Goal: Transaction & Acquisition: Download file/media

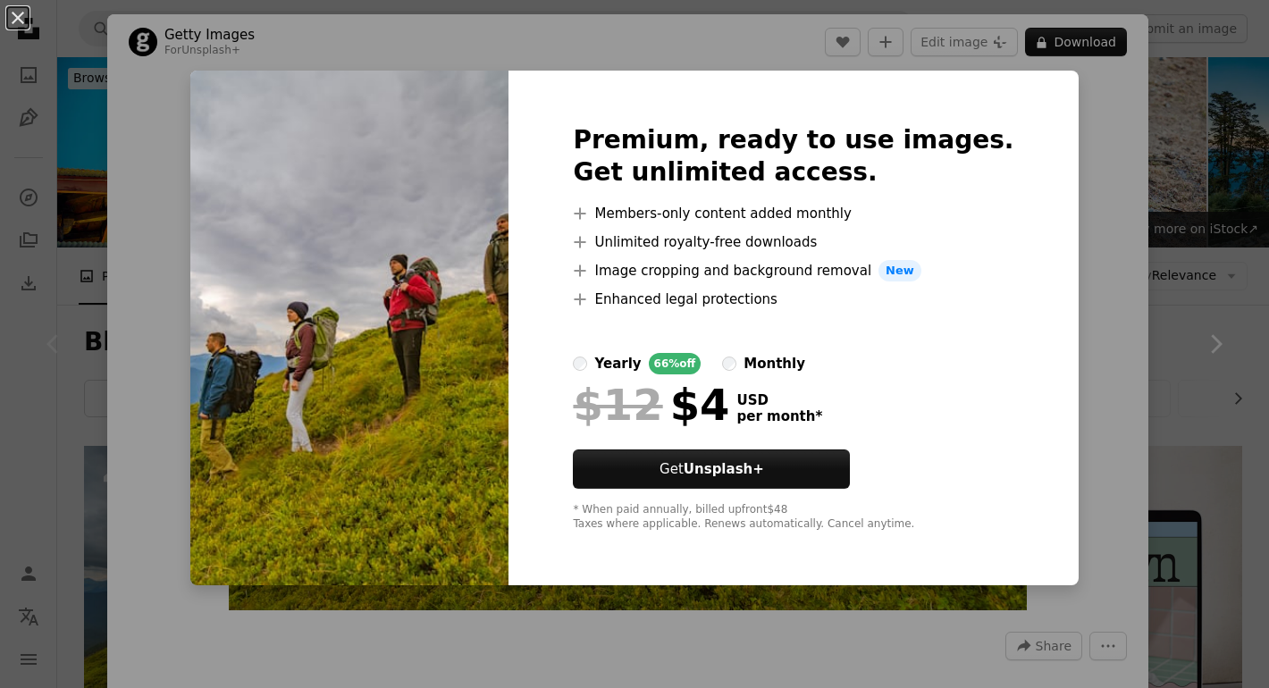
scroll to position [241, 0]
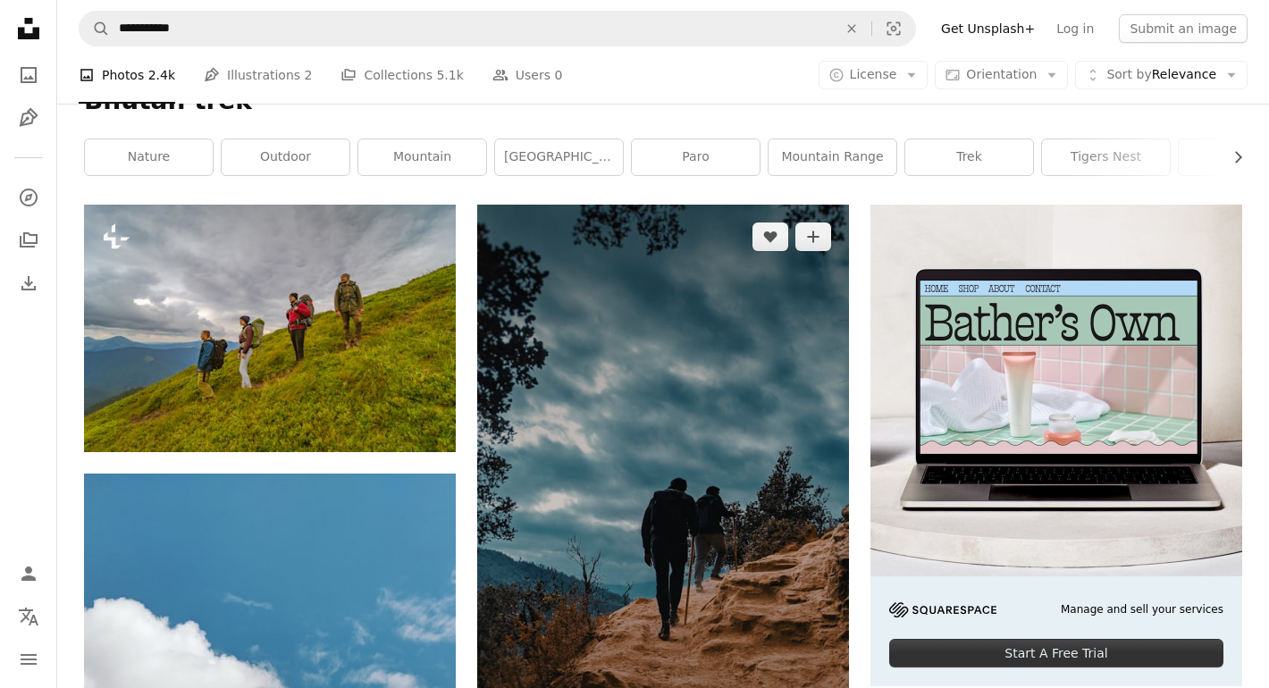
click at [700, 212] on img at bounding box center [663, 535] width 372 height 661
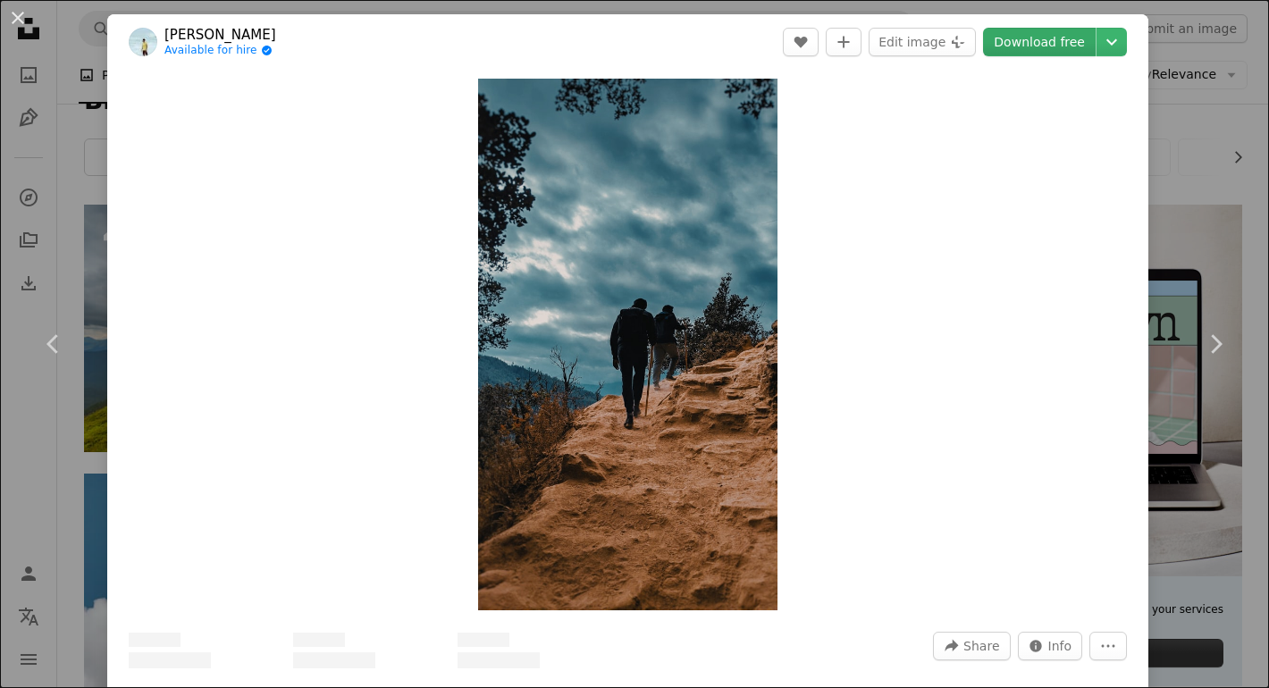
click at [1048, 33] on link "Download free" at bounding box center [1039, 42] width 113 height 29
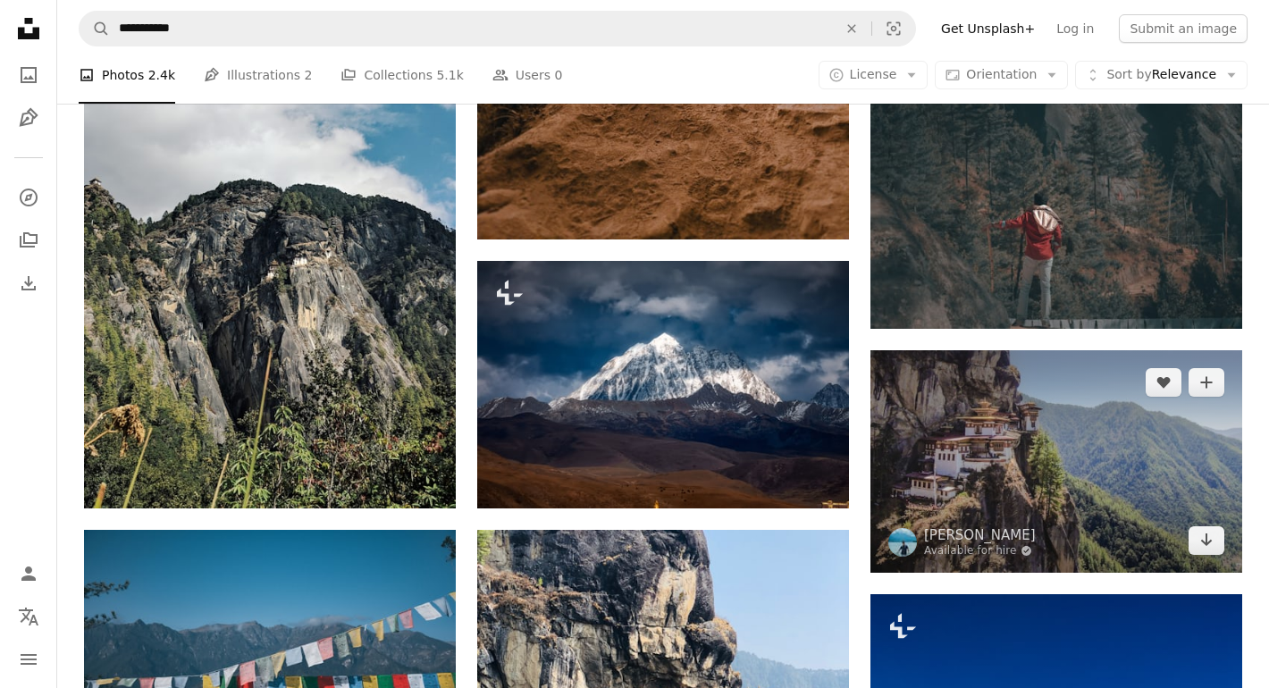
scroll to position [861, 0]
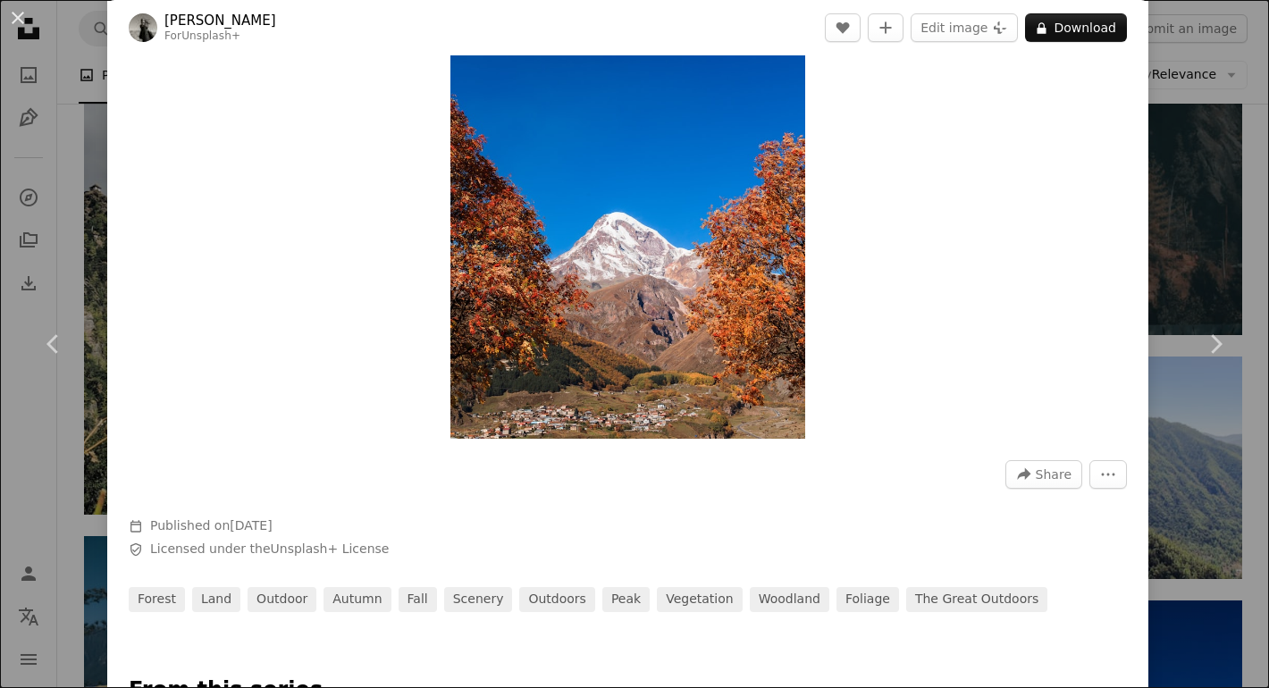
scroll to position [172, 0]
click at [1086, 29] on button "A lock Download" at bounding box center [1076, 27] width 102 height 29
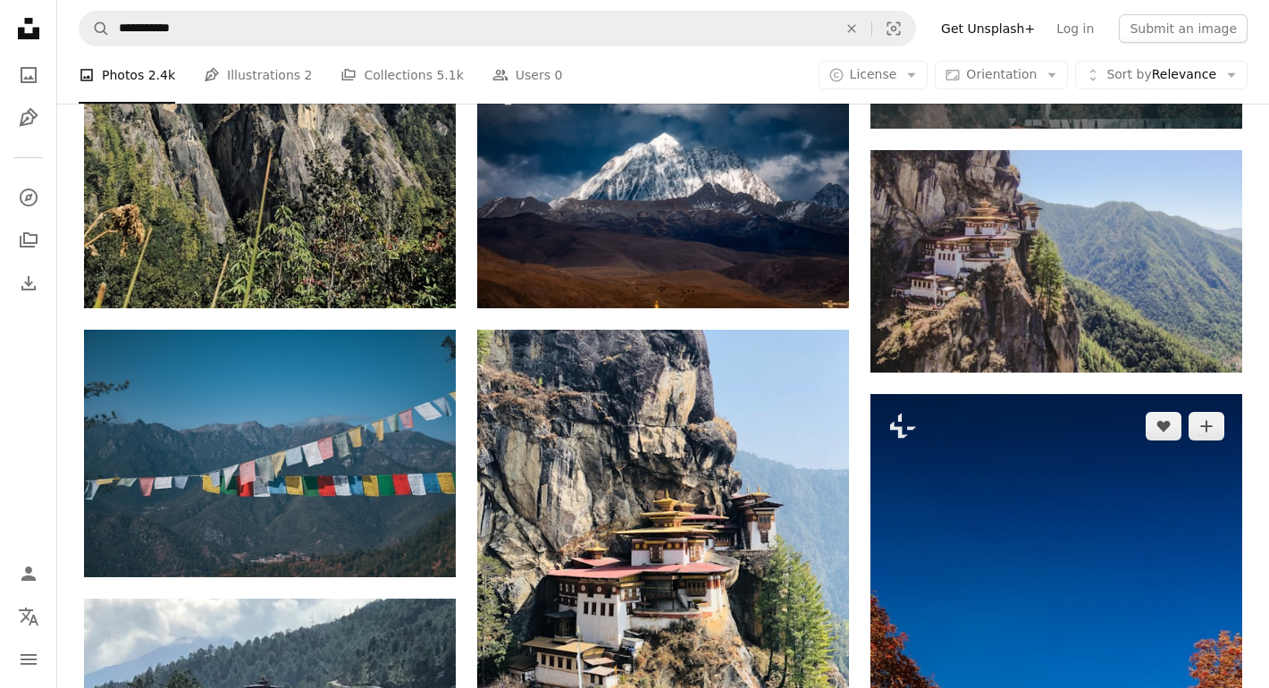
scroll to position [1072, 0]
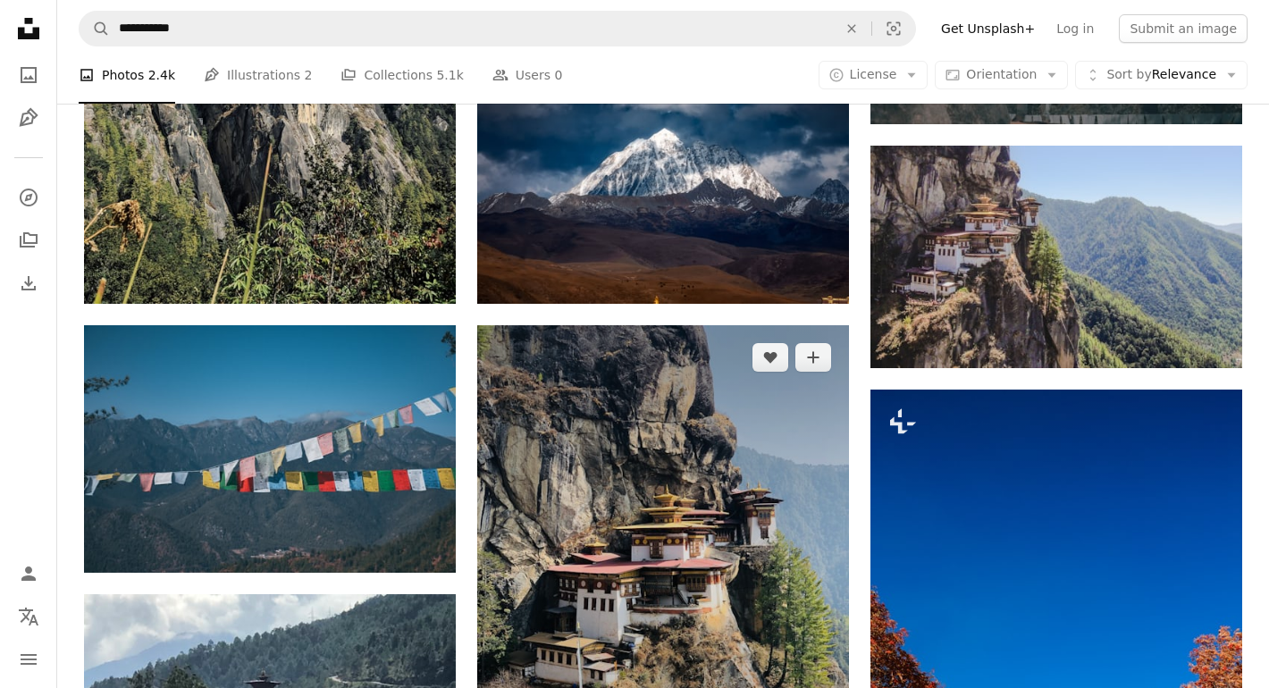
click at [721, 432] on img at bounding box center [663, 573] width 372 height 496
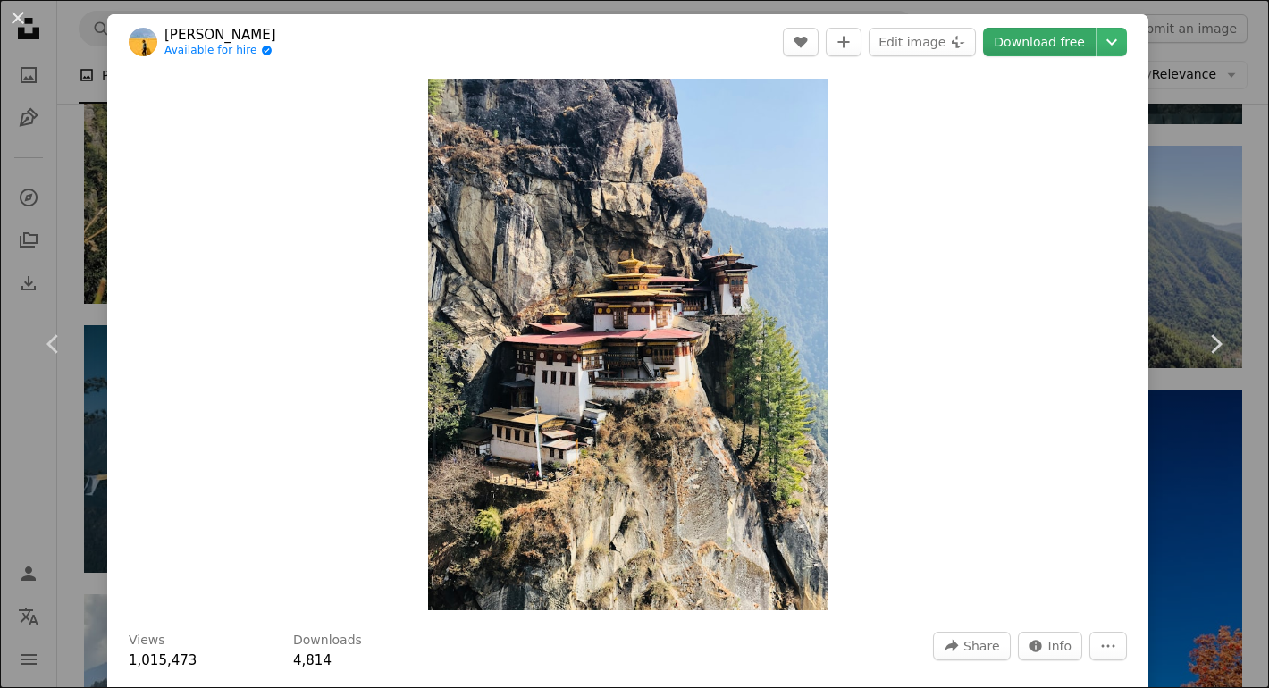
click at [1066, 46] on link "Download free" at bounding box center [1039, 42] width 113 height 29
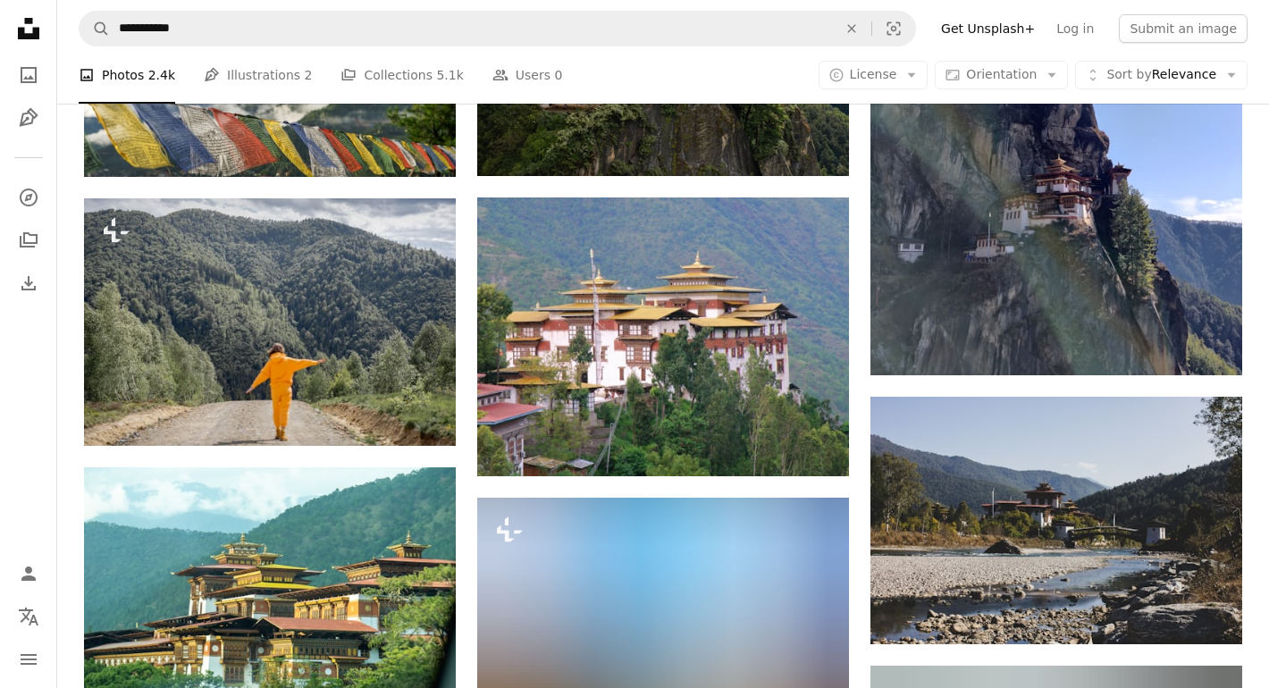
scroll to position [2307, 0]
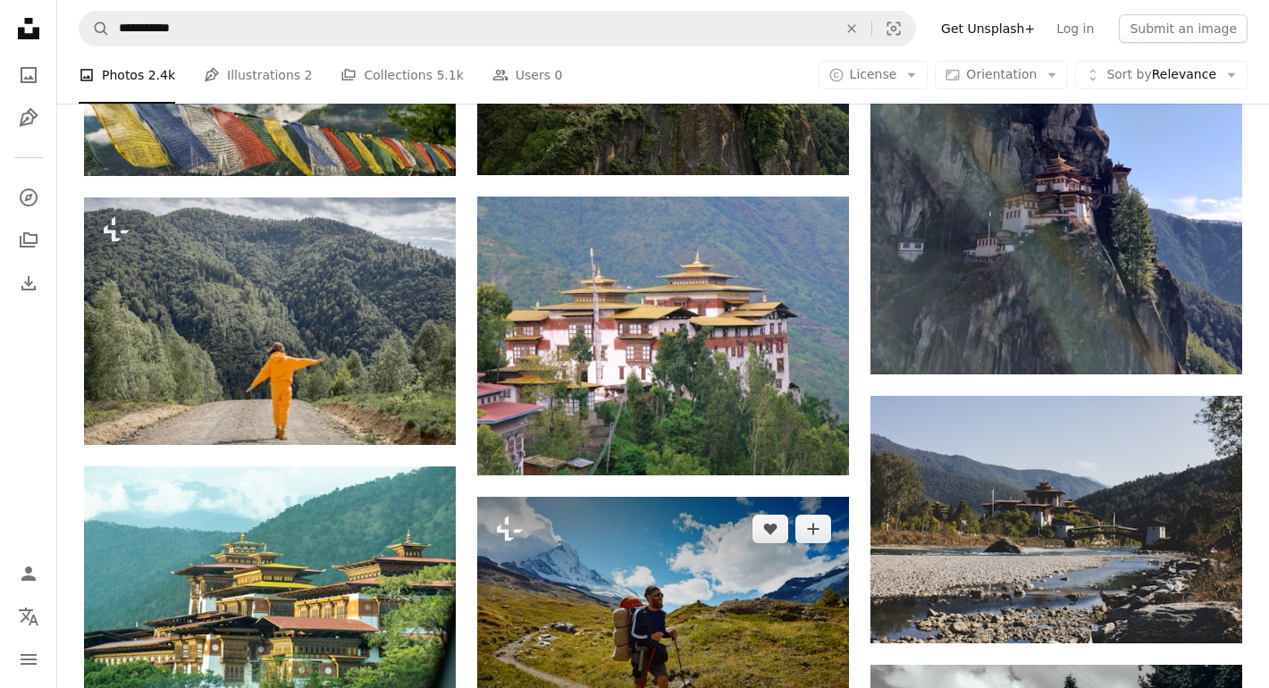
click at [747, 497] on img at bounding box center [663, 620] width 372 height 247
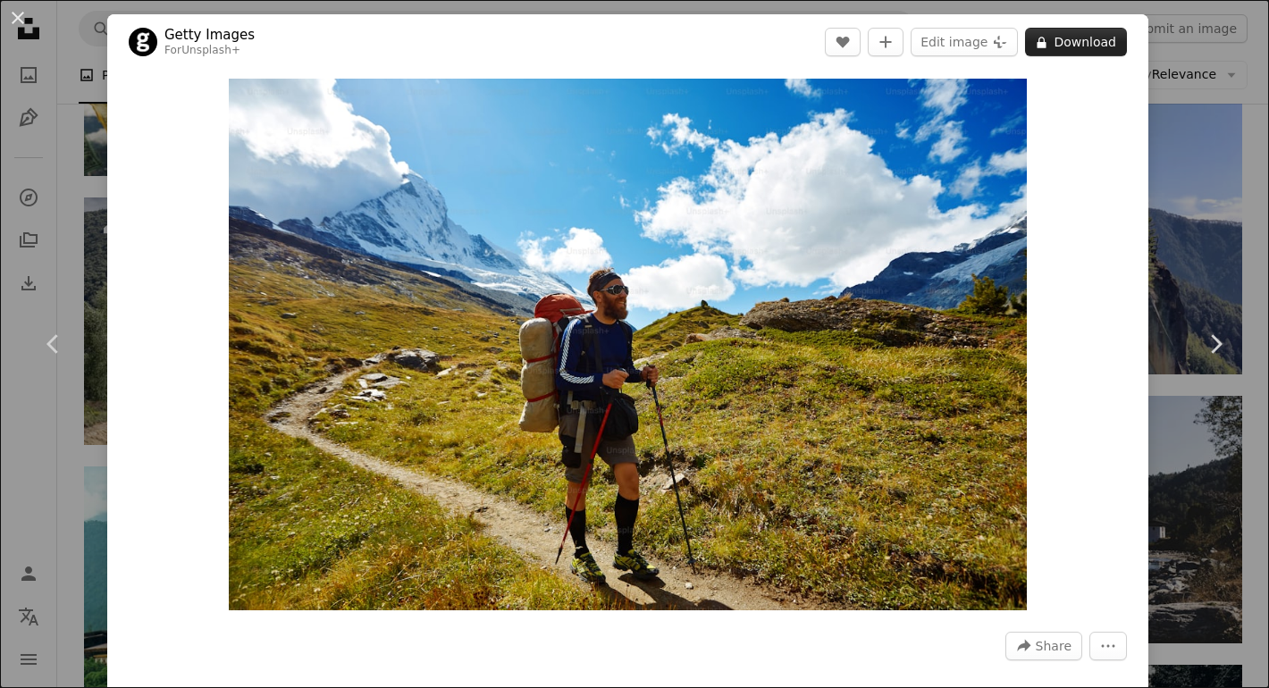
click at [1107, 41] on button "A lock Download" at bounding box center [1076, 42] width 102 height 29
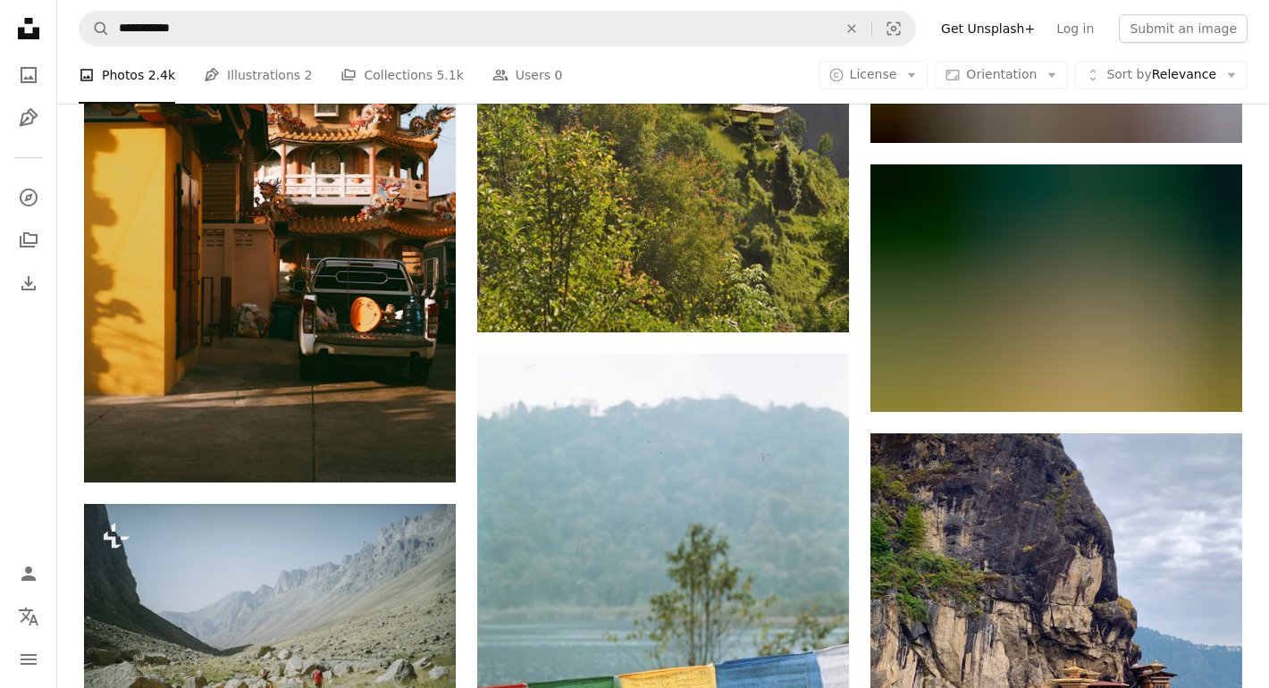
scroll to position [5176, 0]
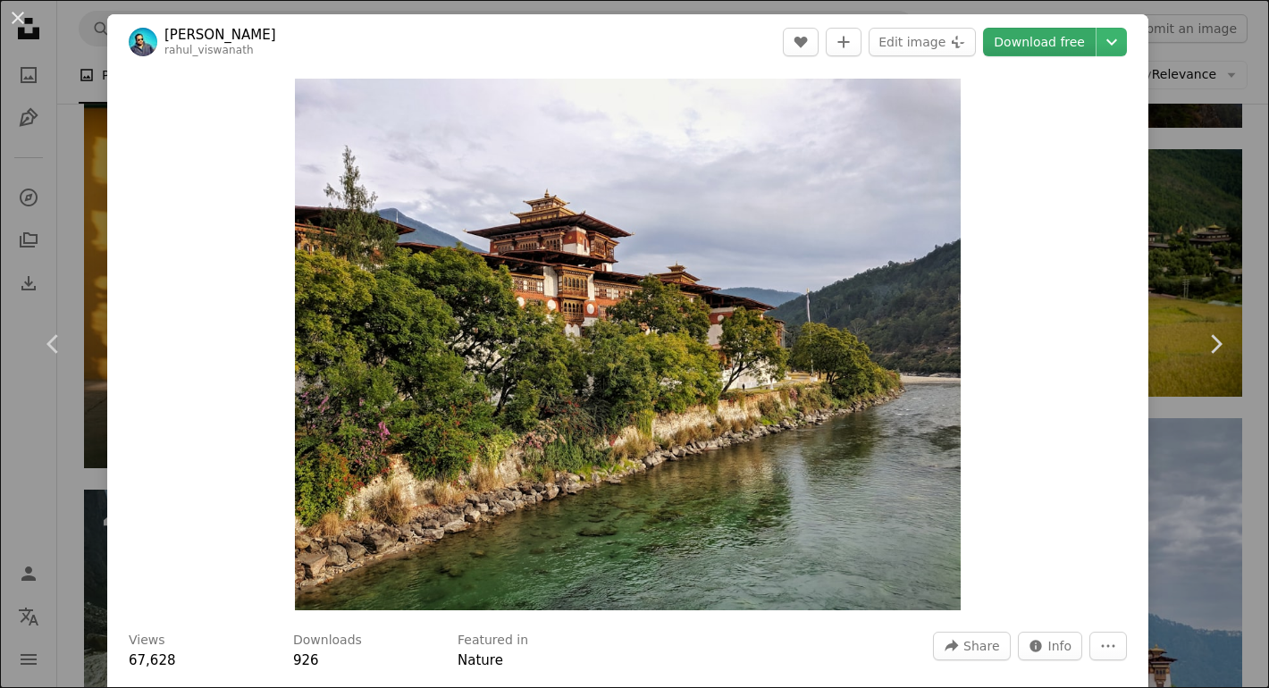
click at [1036, 40] on link "Download free" at bounding box center [1039, 42] width 113 height 29
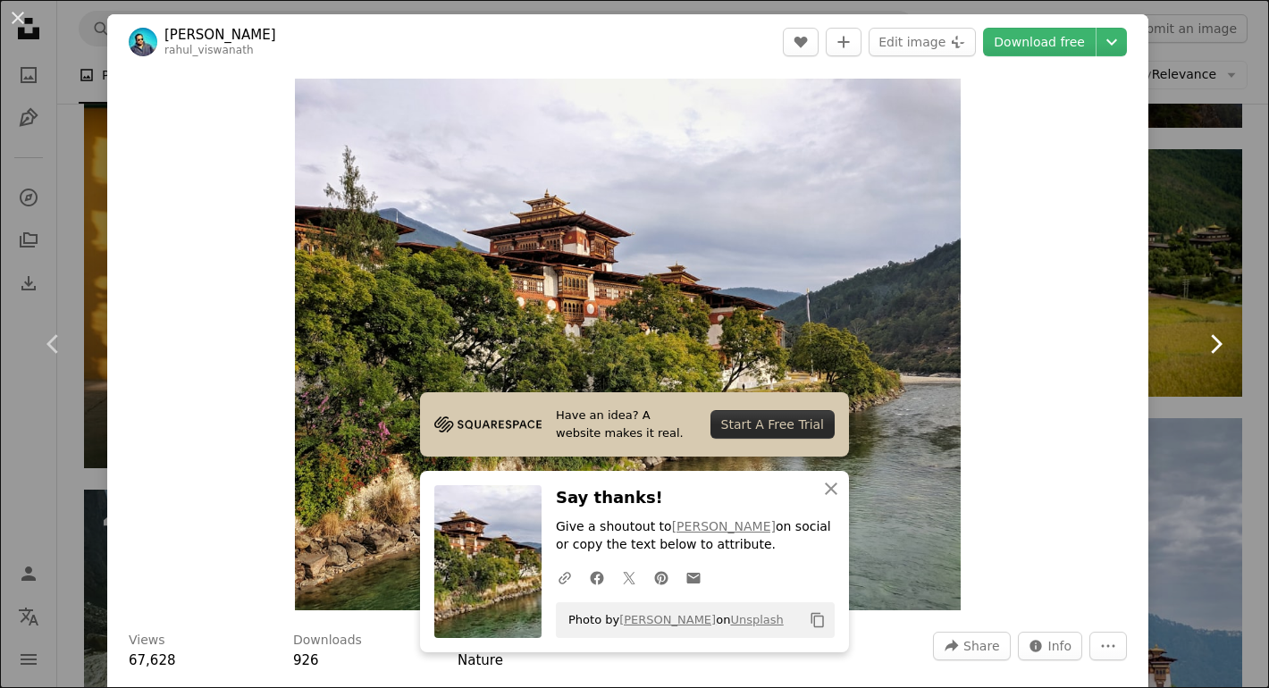
click at [1204, 269] on link "Chevron right" at bounding box center [1214, 344] width 107 height 172
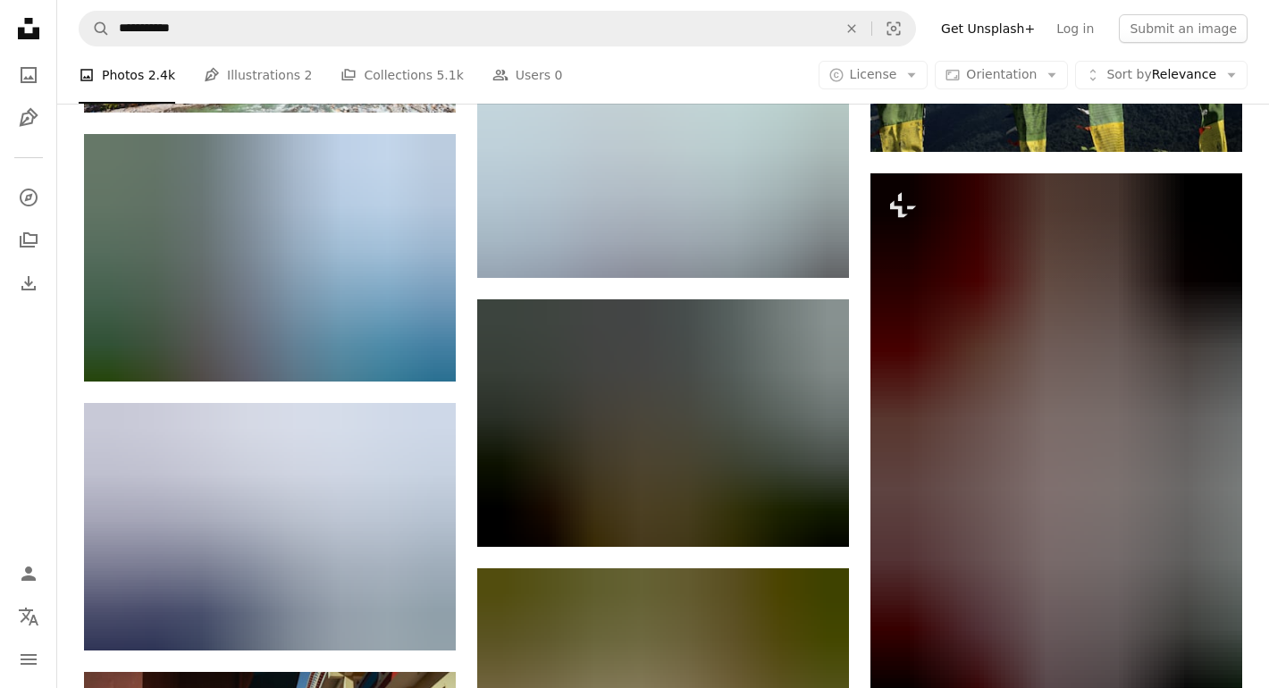
scroll to position [8962, 0]
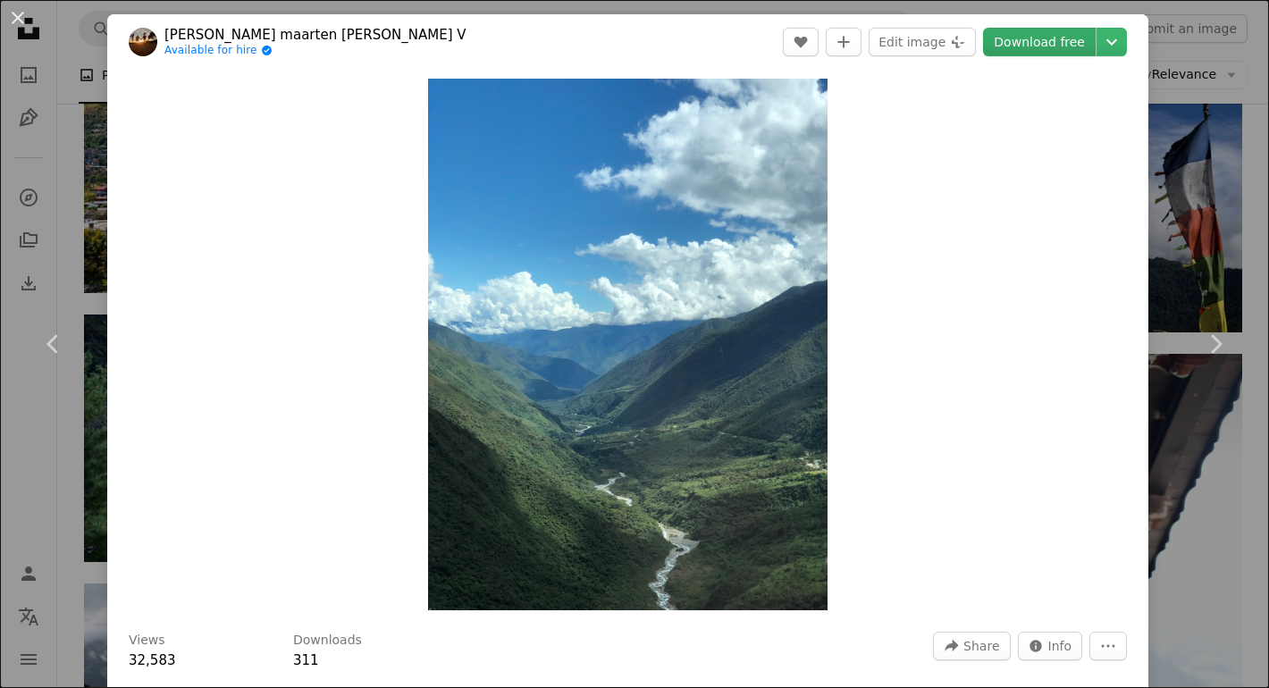
click at [1067, 37] on link "Download free" at bounding box center [1039, 42] width 113 height 29
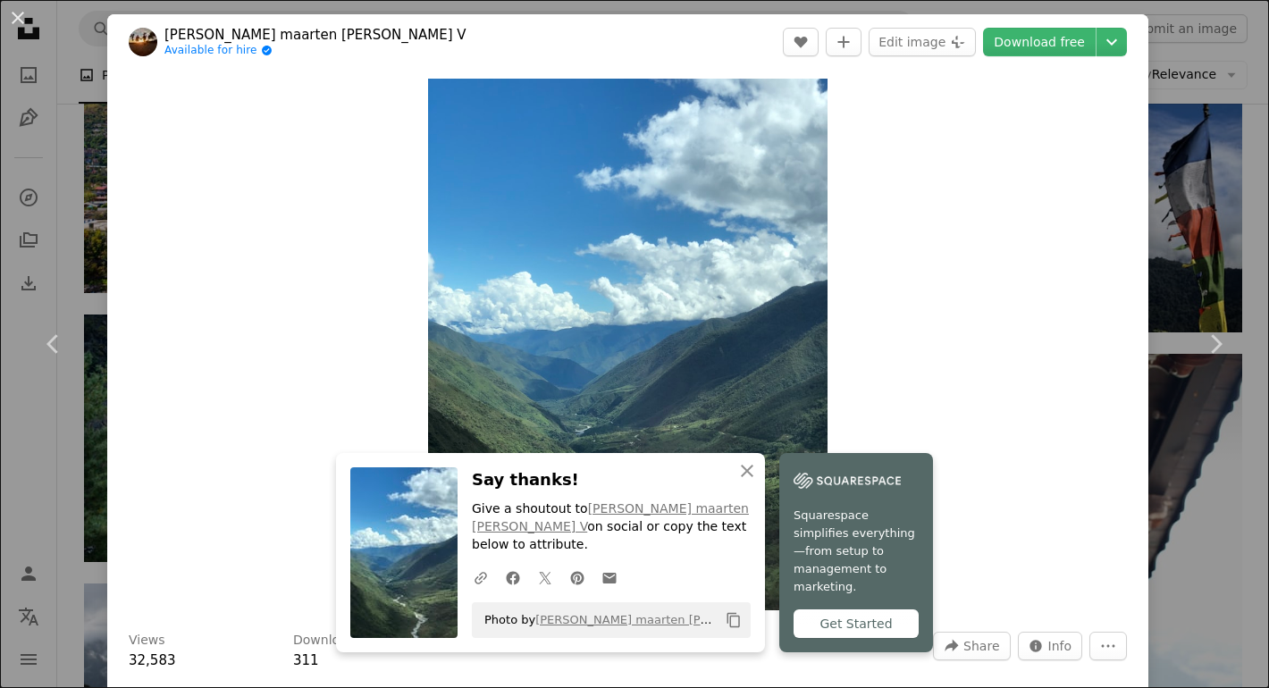
click at [1242, 157] on div "An X shape Chevron left Chevron right [PERSON_NAME] maarten [PERSON_NAME] V Ava…" at bounding box center [634, 344] width 1269 height 688
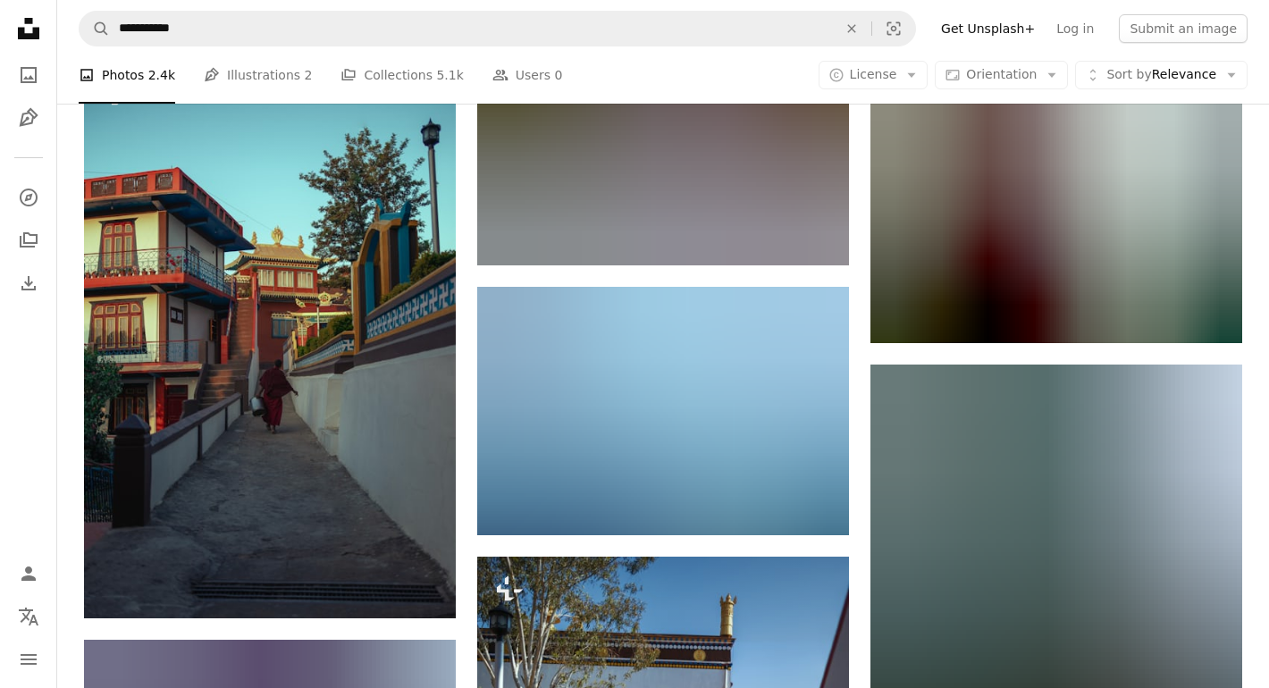
scroll to position [11634, 0]
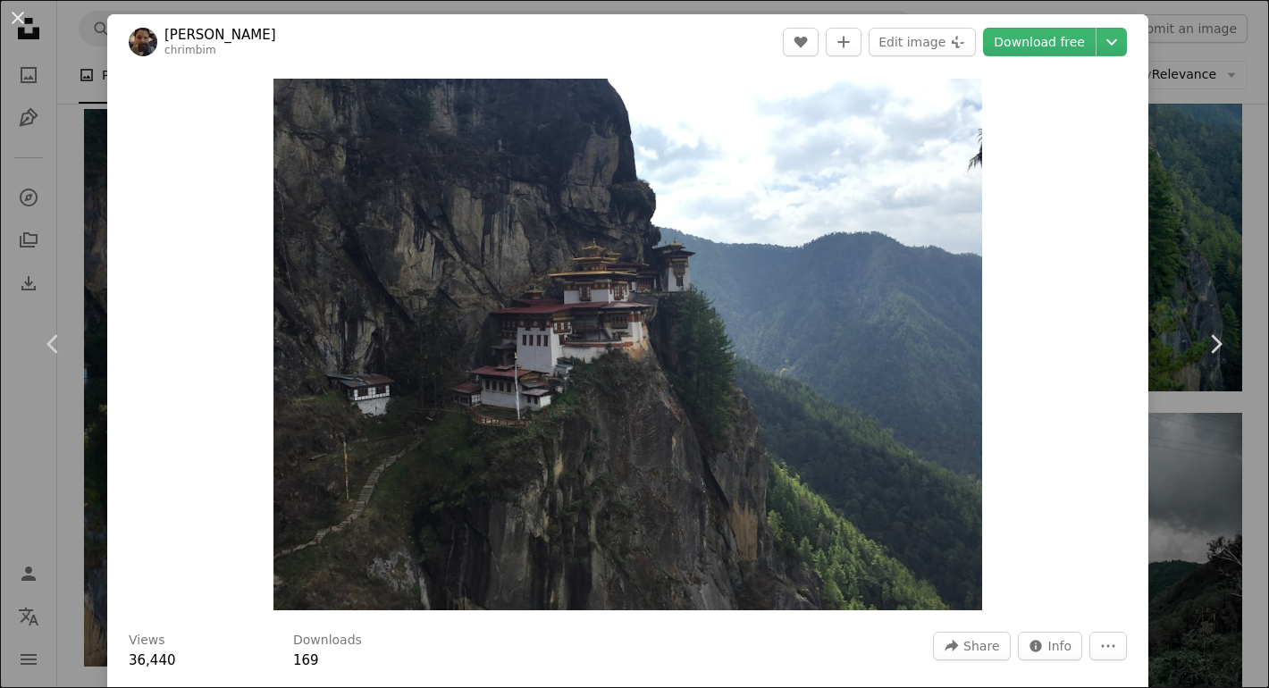
click at [1260, 210] on div "An X shape Chevron left Chevron right [PERSON_NAME] chrimbim A heart A plus sig…" at bounding box center [634, 344] width 1269 height 688
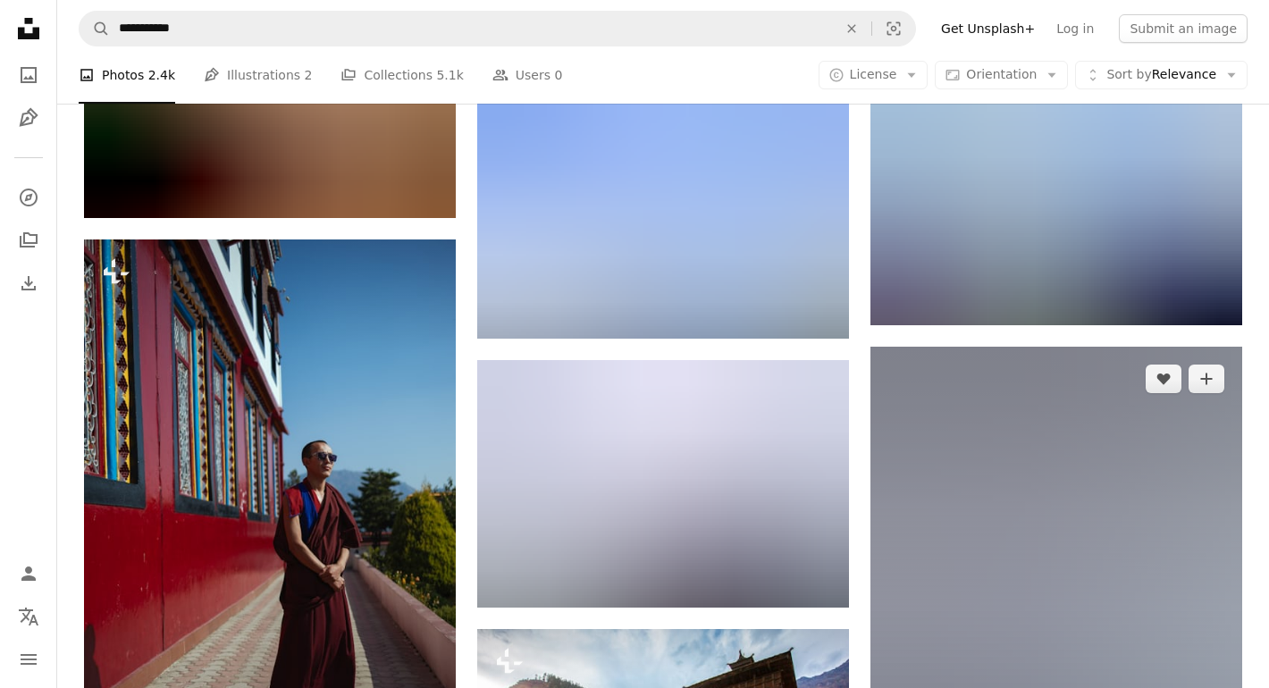
scroll to position [19996, 0]
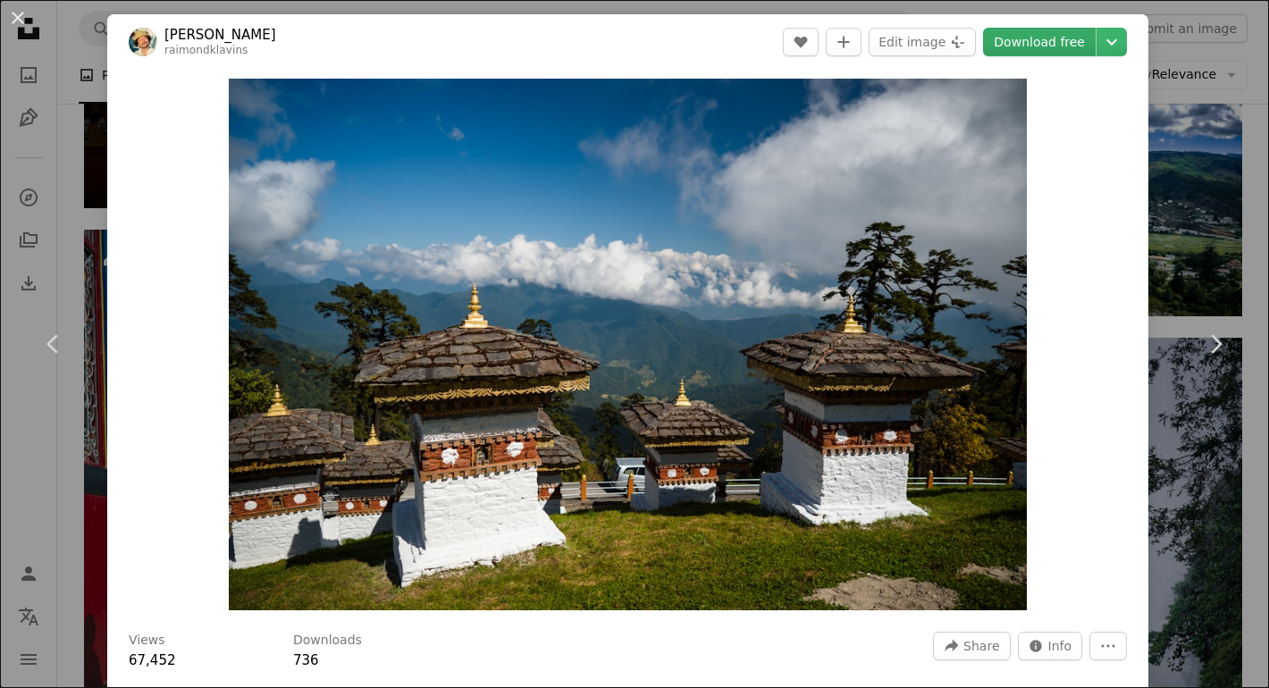
click at [1054, 54] on link "Download free" at bounding box center [1039, 42] width 113 height 29
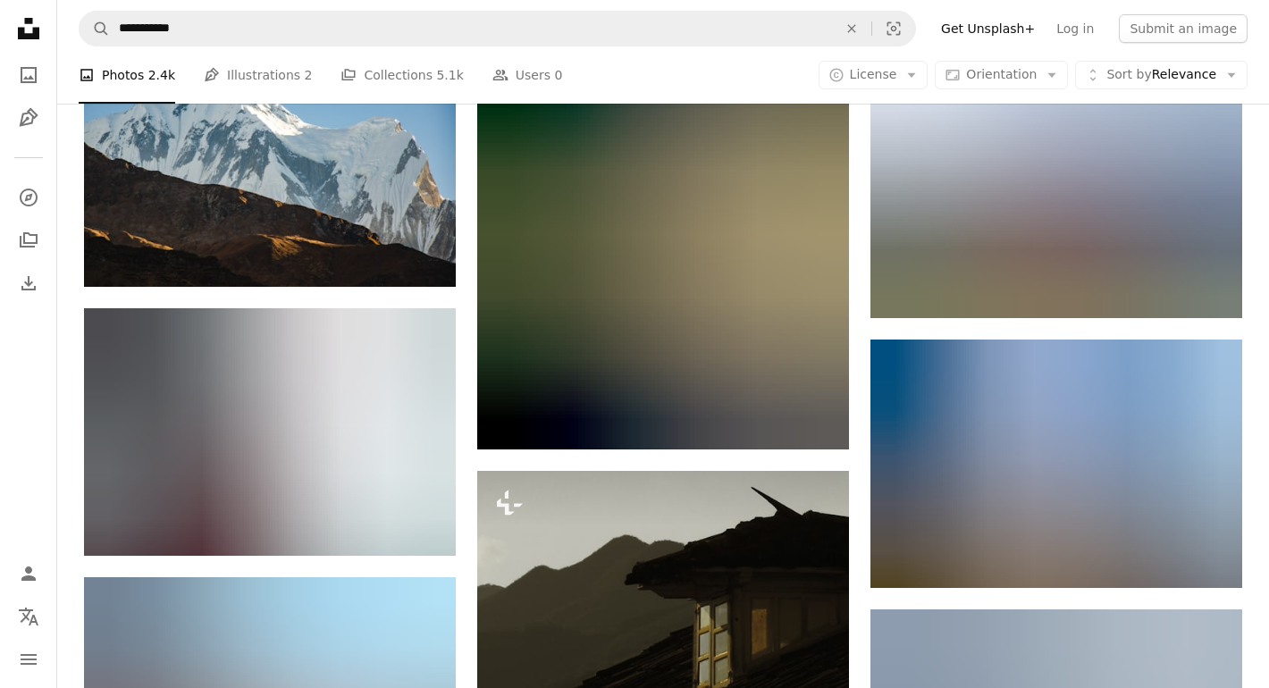
scroll to position [28918, 0]
